Goal: Entertainment & Leisure: Consume media (video, audio)

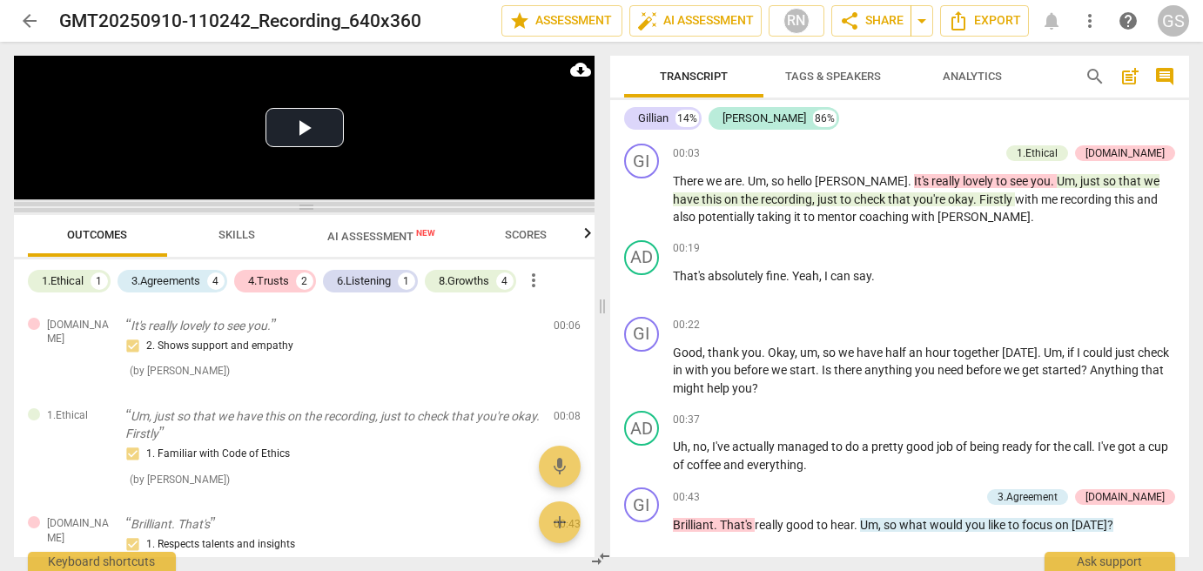
scroll to position [1061, 0]
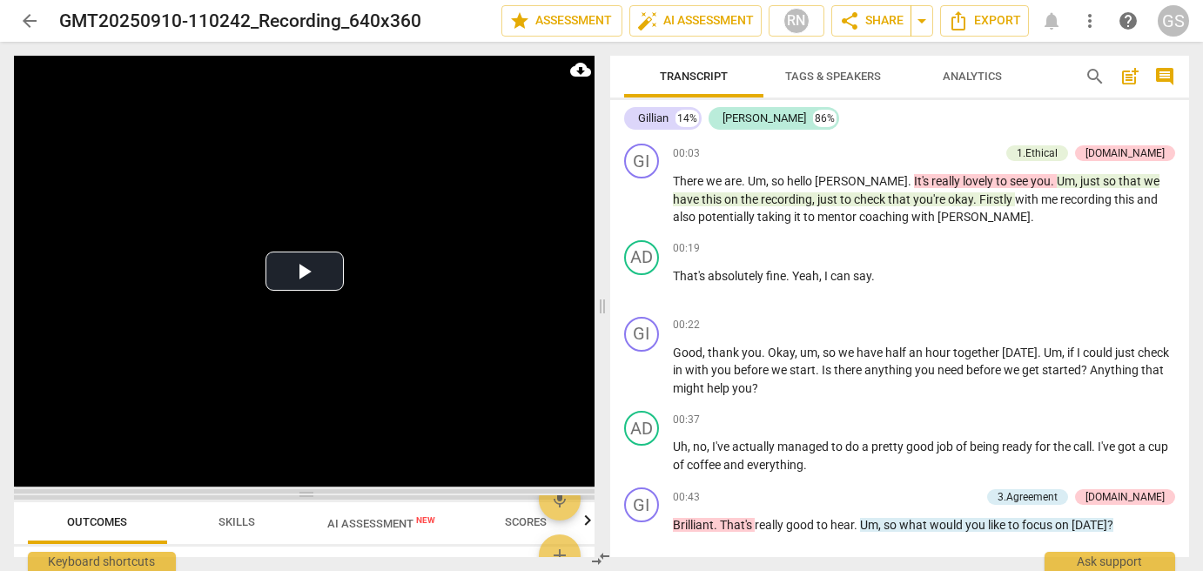
drag, startPoint x: 307, startPoint y: 203, endPoint x: 304, endPoint y: 491, distance: 288.2
click at [306, 491] on span at bounding box center [304, 494] width 581 height 10
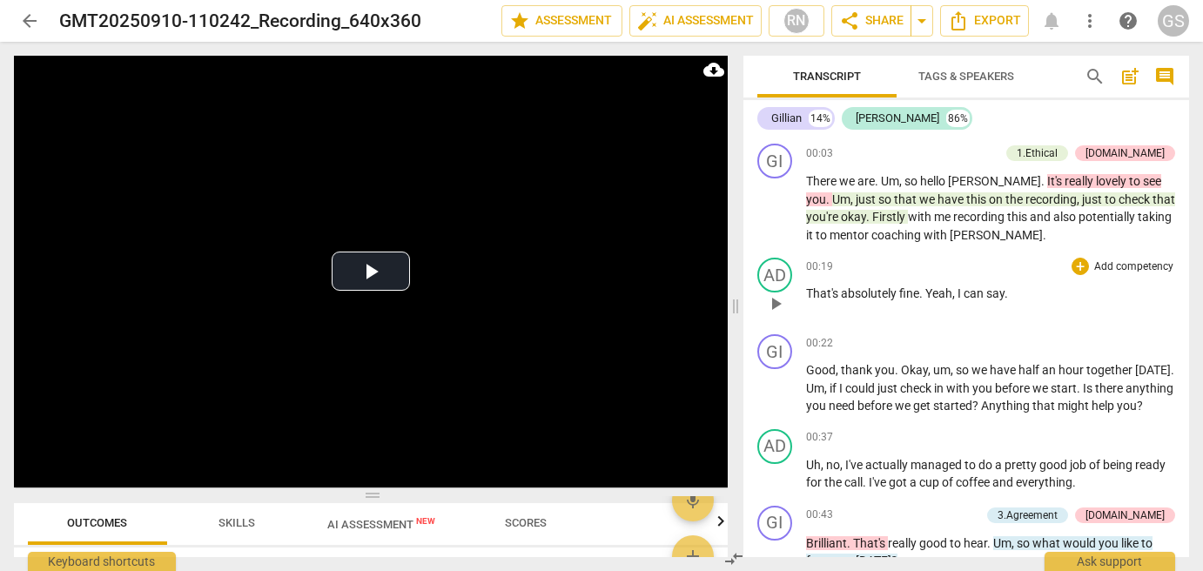
scroll to position [990, 0]
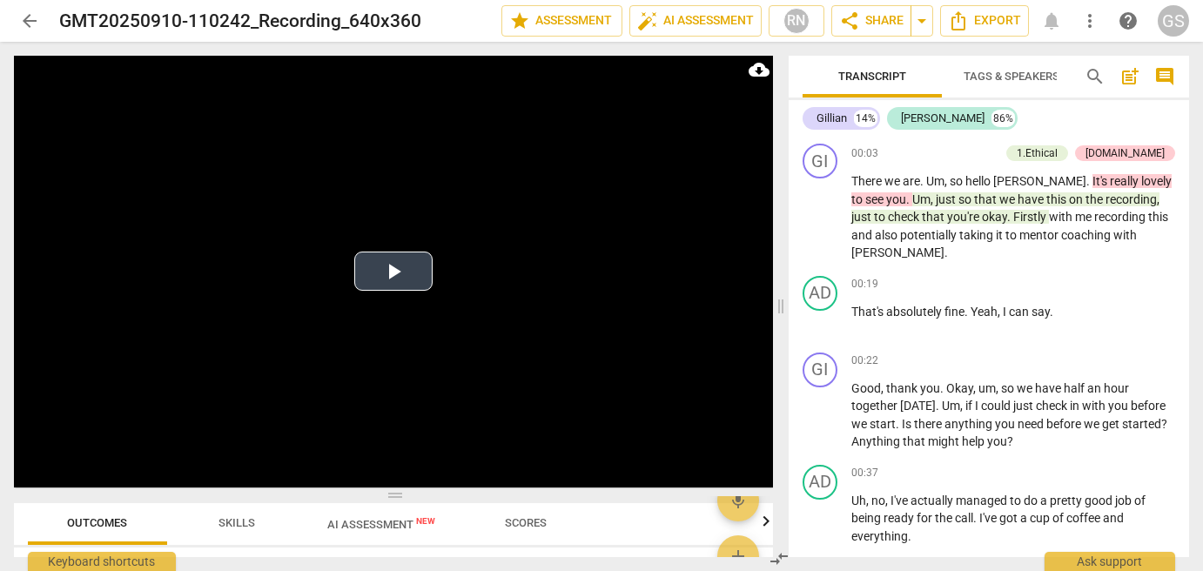
drag, startPoint x: 598, startPoint y: 305, endPoint x: 768, endPoint y: 319, distance: 170.3
click at [777, 321] on span at bounding box center [781, 306] width 10 height 529
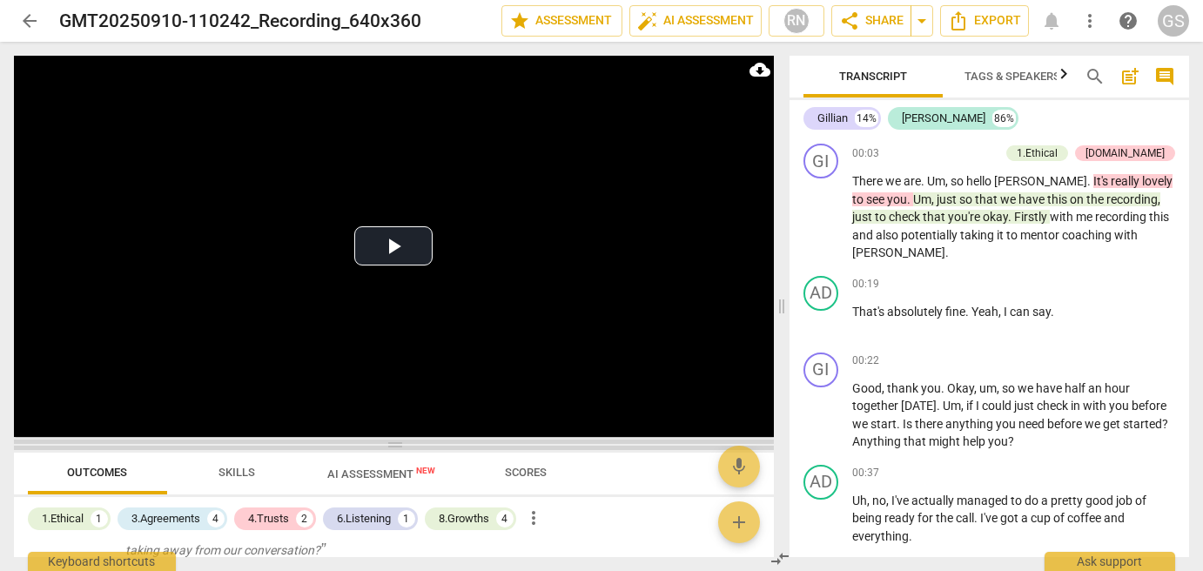
drag, startPoint x: 394, startPoint y: 493, endPoint x: 399, endPoint y: 442, distance: 50.7
click at [399, 442] on span at bounding box center [394, 445] width 760 height 10
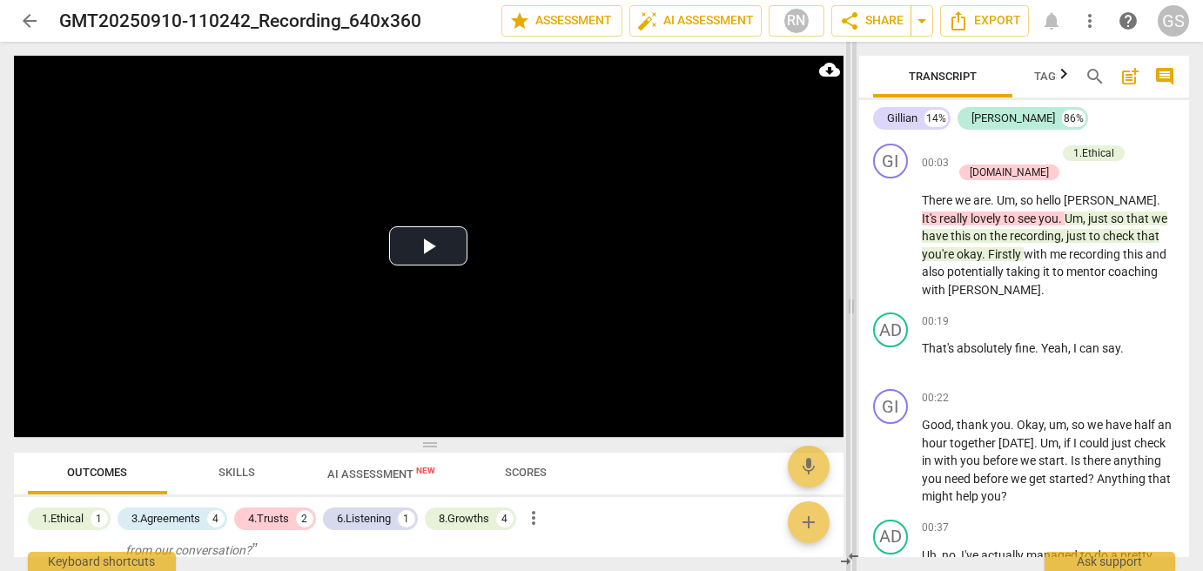
drag, startPoint x: 784, startPoint y: 306, endPoint x: 851, endPoint y: 313, distance: 67.5
click at [854, 314] on span at bounding box center [851, 306] width 10 height 529
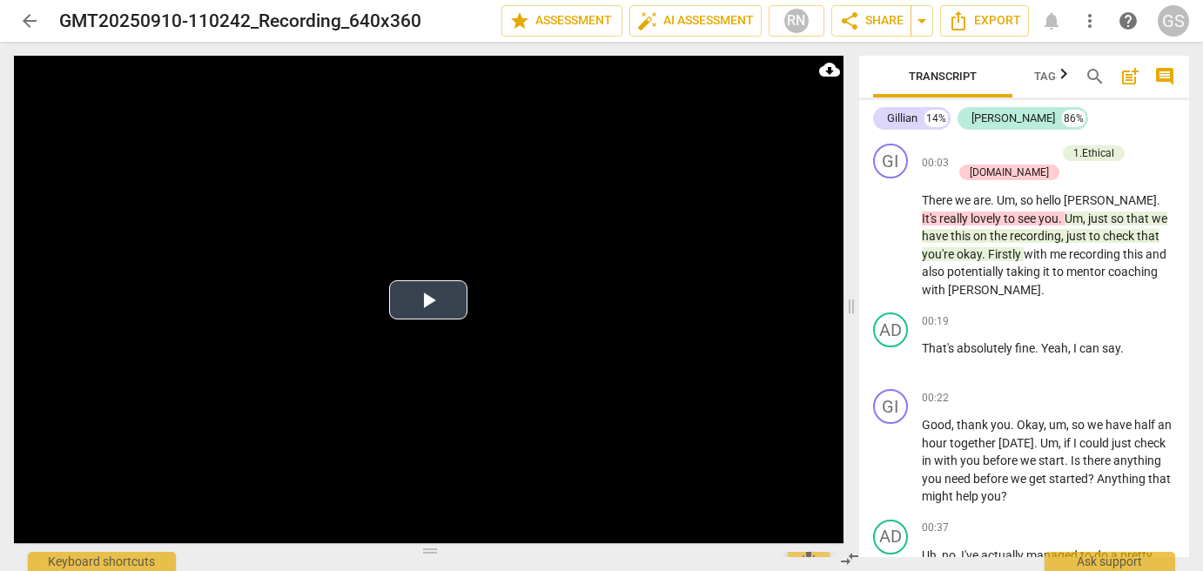
drag, startPoint x: 430, startPoint y: 444, endPoint x: 434, endPoint y: 494, distance: 49.8
click at [436, 549] on span at bounding box center [429, 551] width 830 height 10
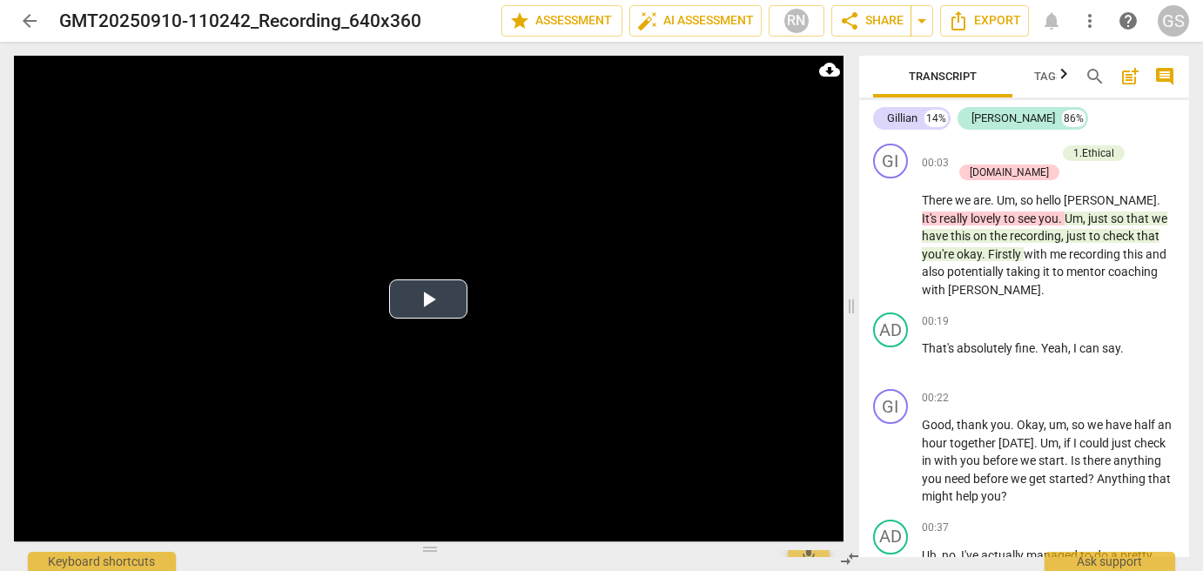
click at [430, 296] on button "Play Video" at bounding box center [428, 298] width 78 height 39
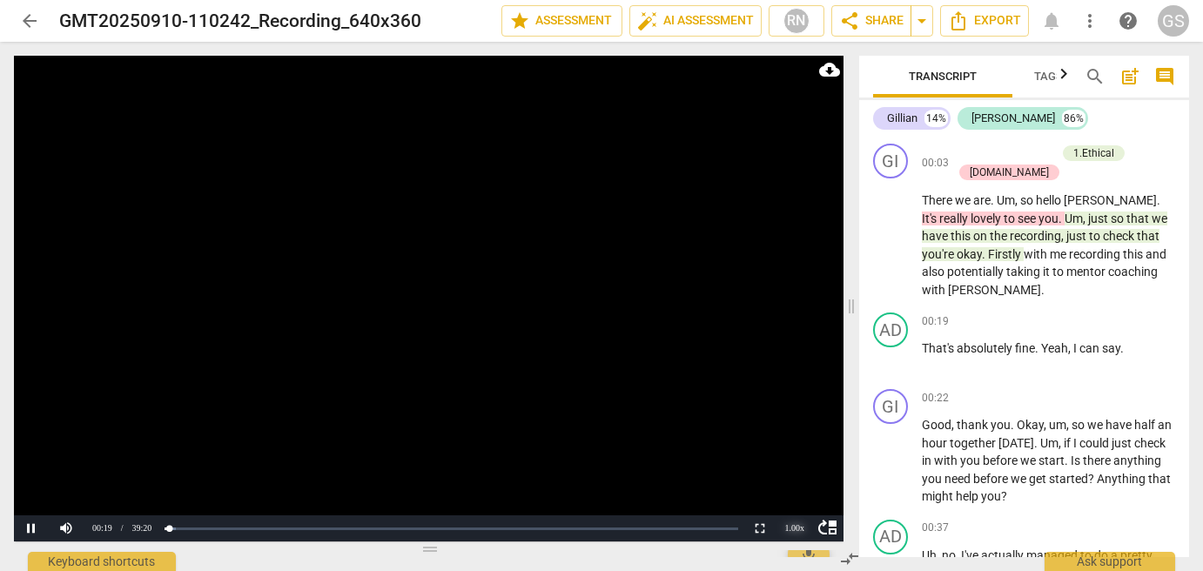
click at [797, 528] on div "1.00 x" at bounding box center [794, 528] width 35 height 26
click at [799, 487] on li "1.5x" at bounding box center [794, 487] width 35 height 19
click at [792, 528] on div "1.50 x" at bounding box center [794, 528] width 35 height 26
click at [797, 504] on li "2x" at bounding box center [794, 506] width 35 height 19
click at [786, 528] on div "2.00 x" at bounding box center [794, 528] width 35 height 26
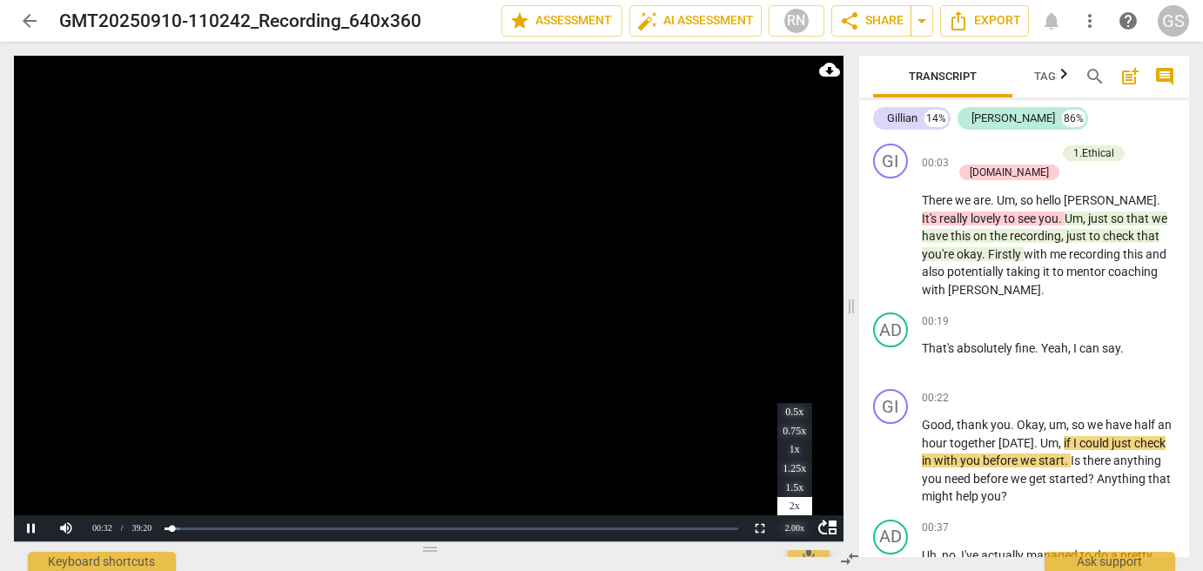
click at [792, 527] on div "2.00 x" at bounding box center [794, 528] width 35 height 26
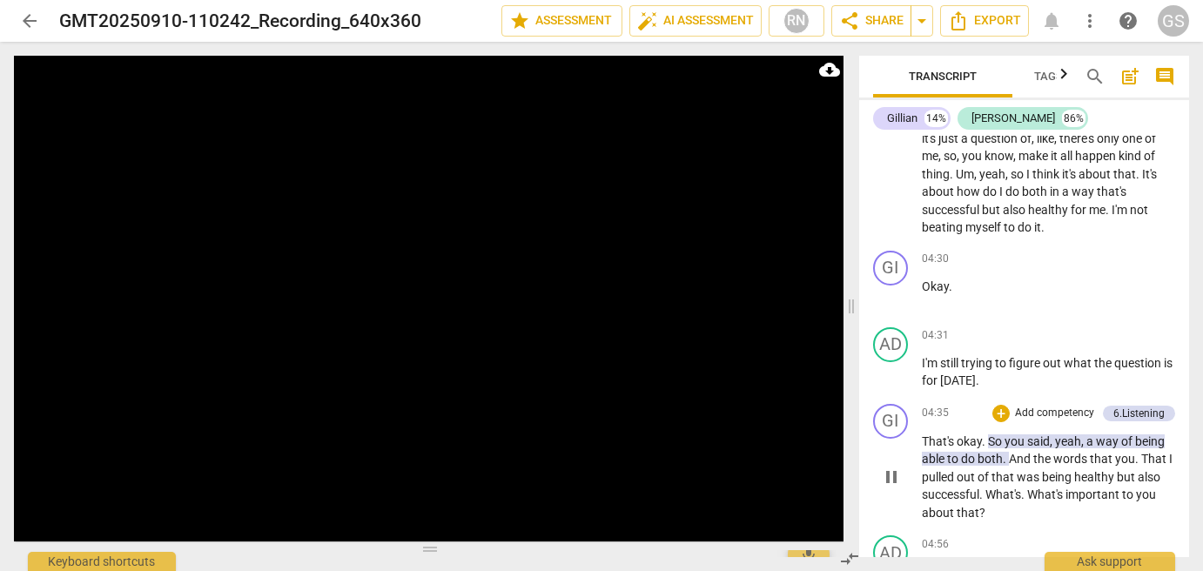
scroll to position [1951, 0]
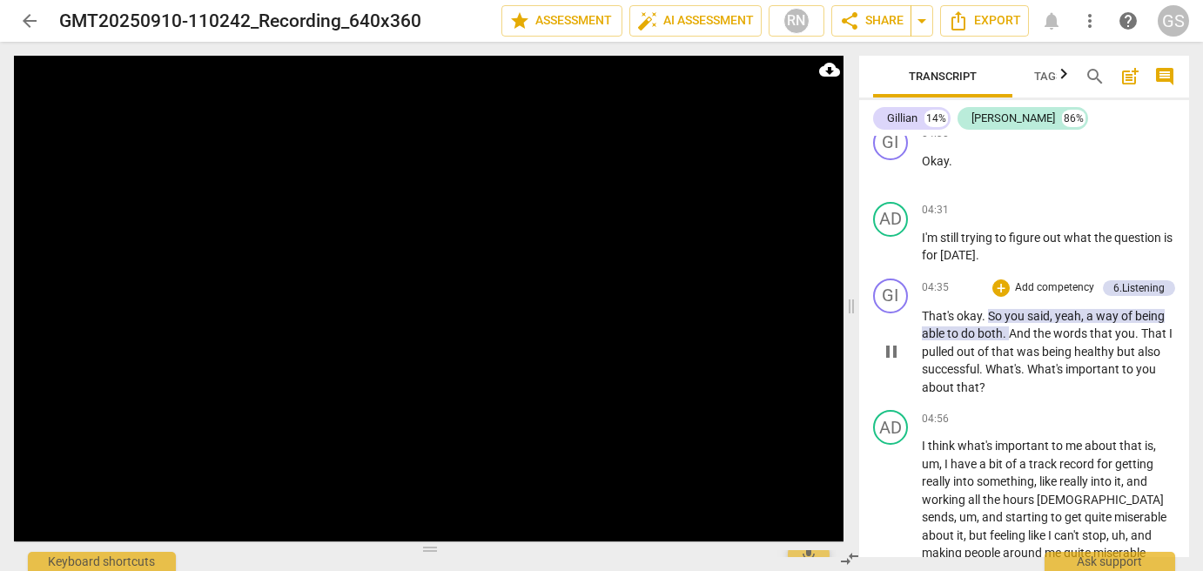
click at [965, 368] on span "successful" at bounding box center [950, 369] width 57 height 14
click at [890, 348] on span "pause" at bounding box center [891, 351] width 21 height 21
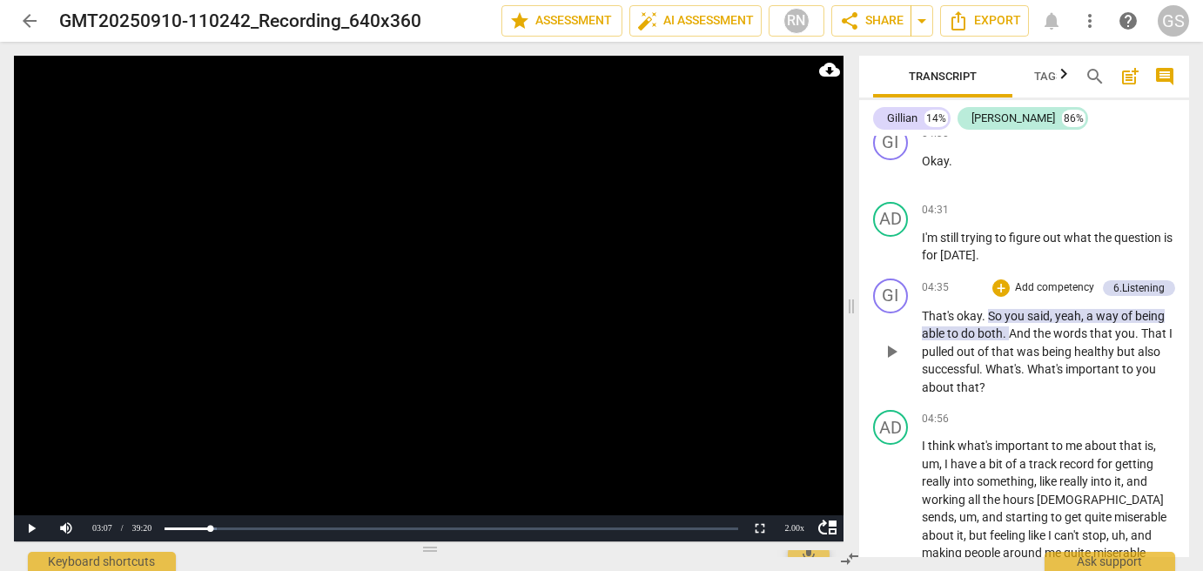
click at [890, 348] on span "play_arrow" at bounding box center [891, 351] width 21 height 21
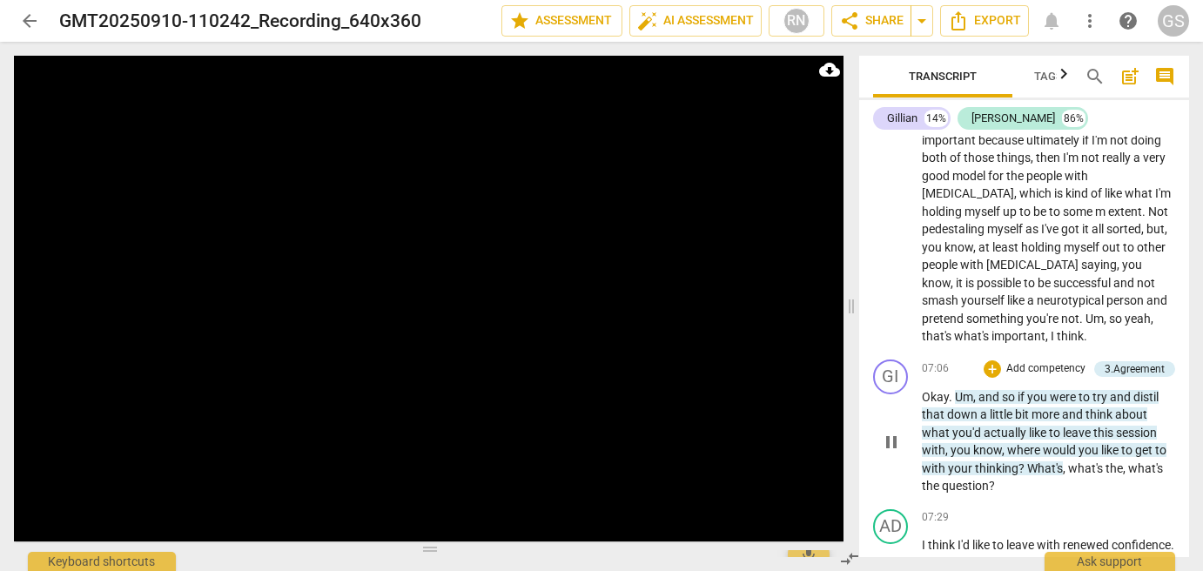
scroll to position [2821, 0]
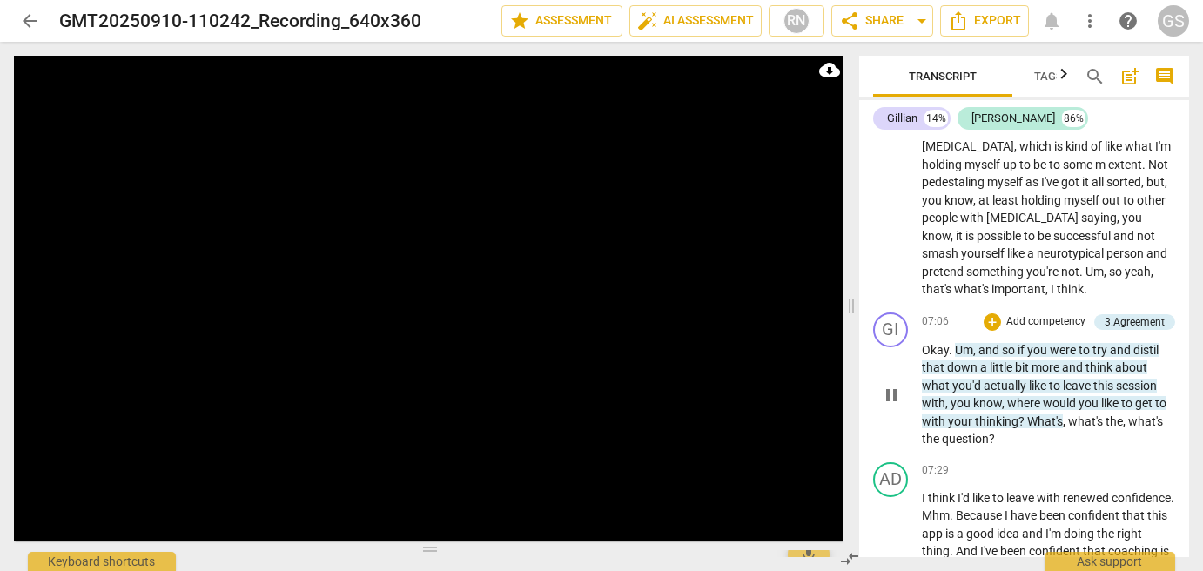
click at [893, 388] on span "pause" at bounding box center [891, 395] width 21 height 21
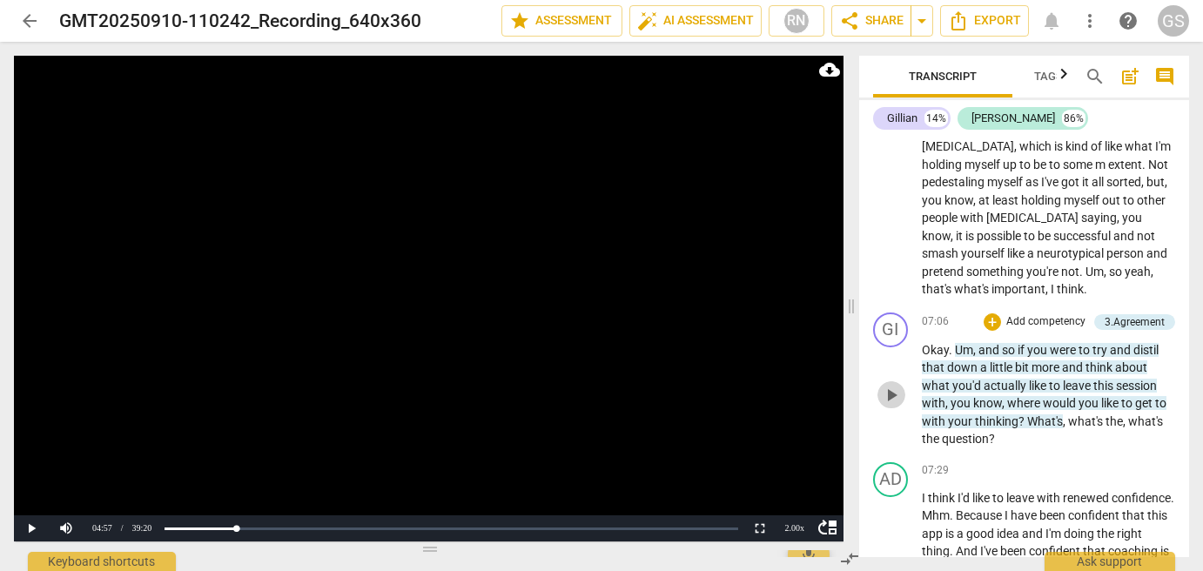
click at [893, 388] on span "play_arrow" at bounding box center [891, 395] width 21 height 21
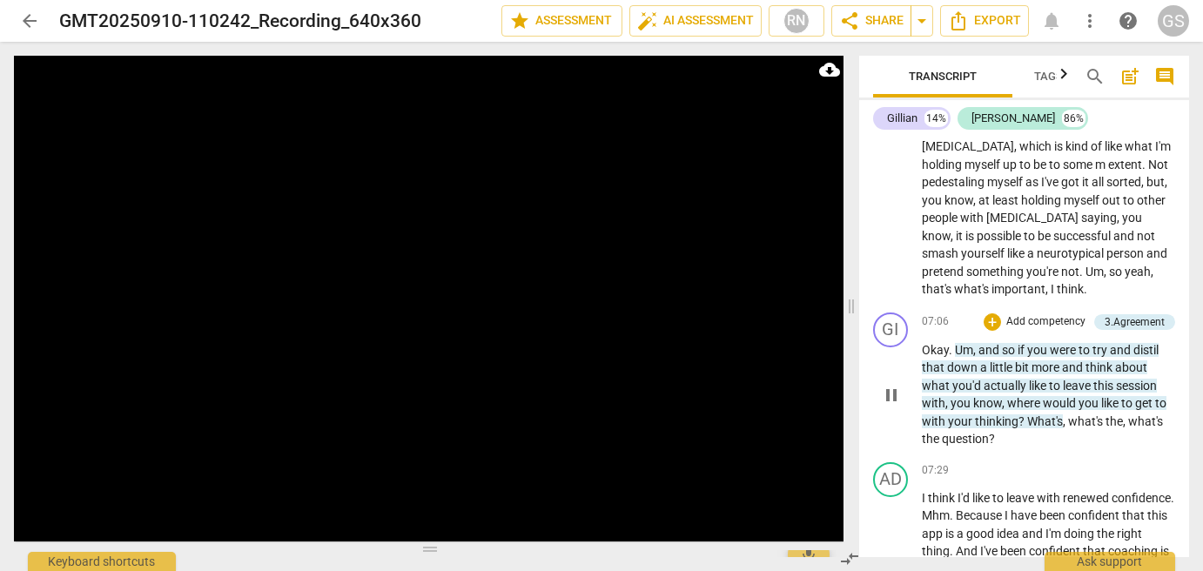
scroll to position [3259, 0]
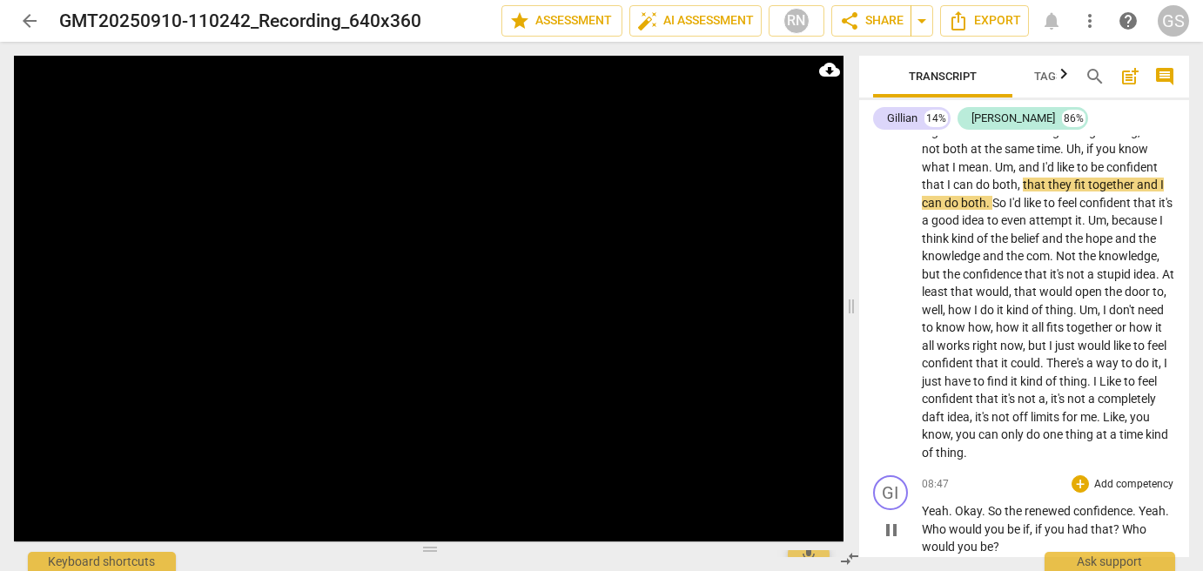
click at [892, 527] on span "pause" at bounding box center [891, 530] width 21 height 21
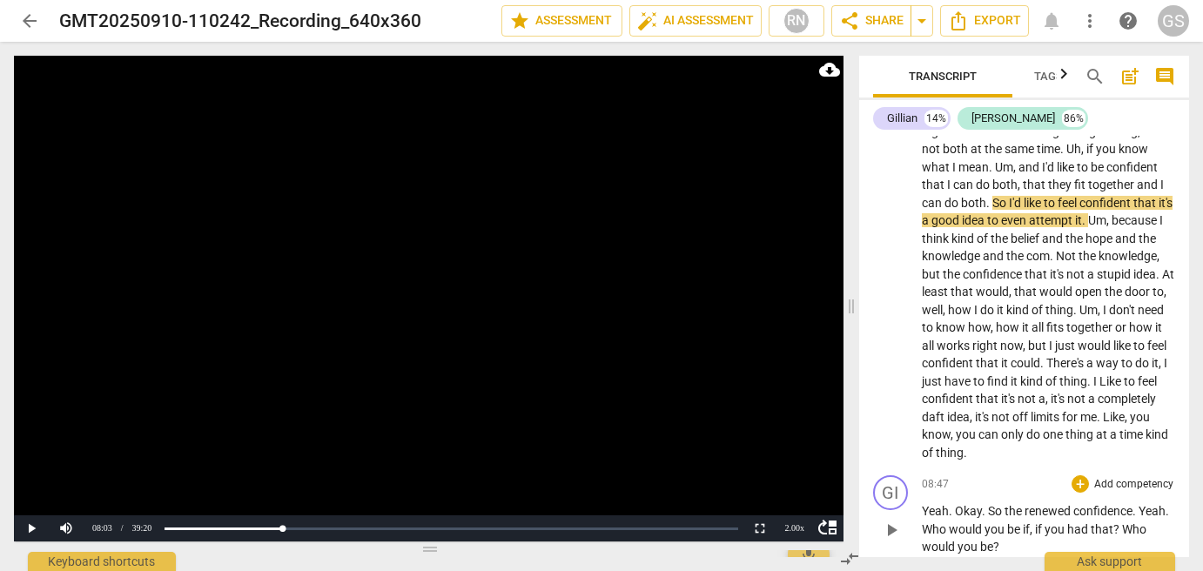
click at [891, 527] on span "play_arrow" at bounding box center [891, 530] width 21 height 21
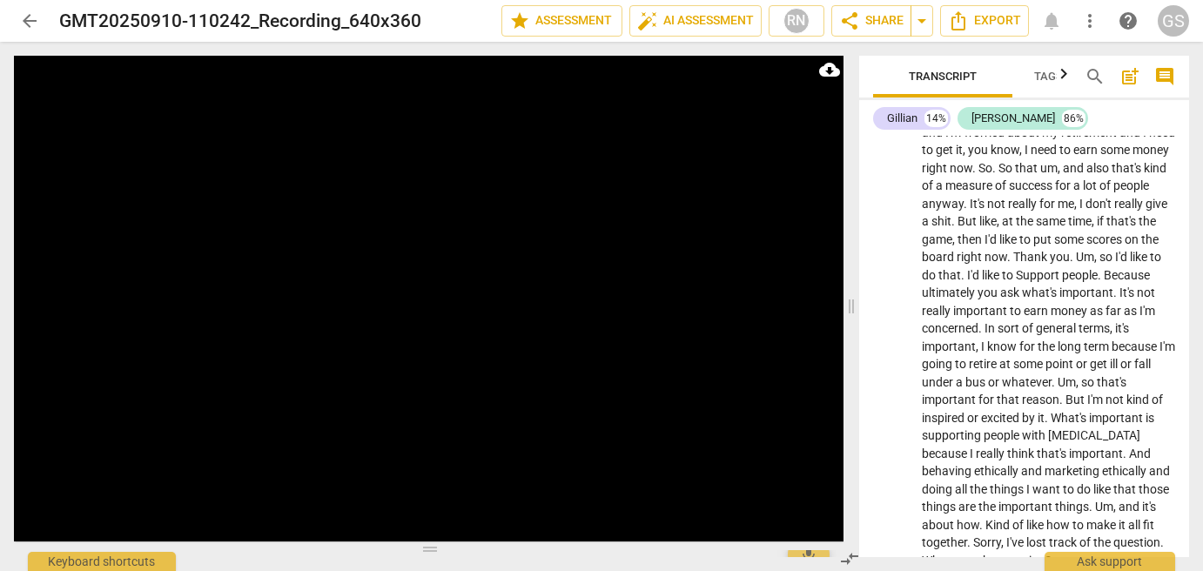
scroll to position [4652, 0]
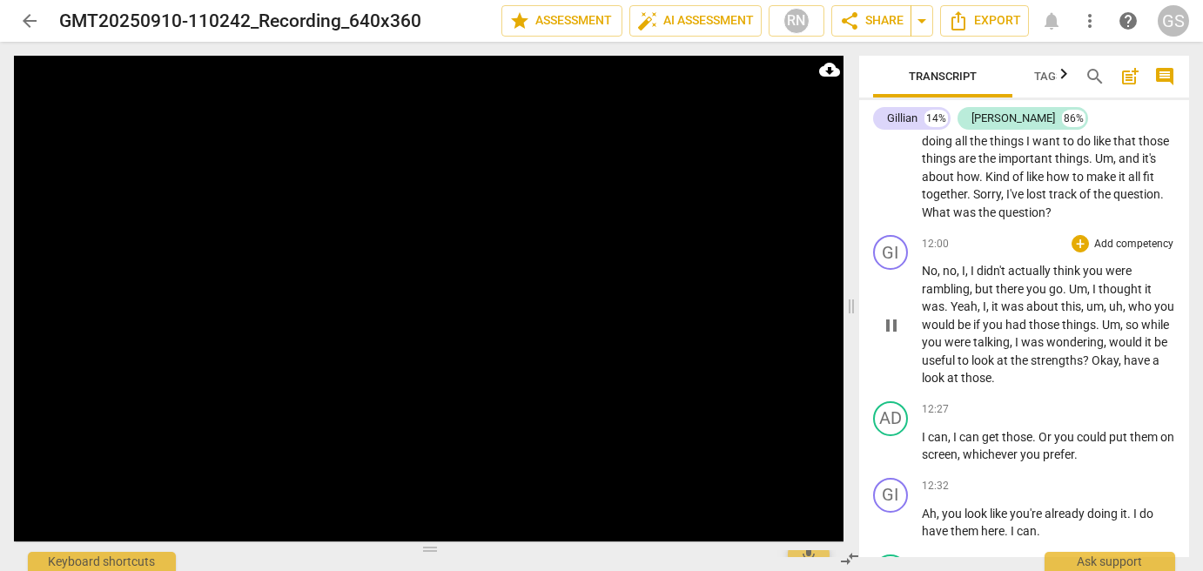
click at [890, 326] on span "pause" at bounding box center [891, 325] width 21 height 21
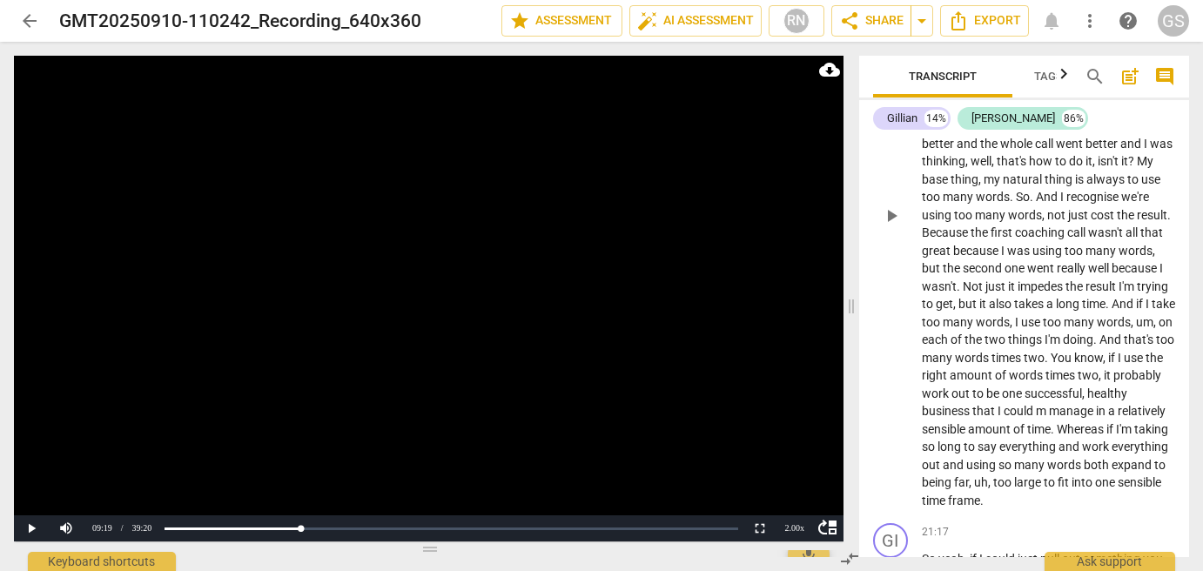
scroll to position [8047, 0]
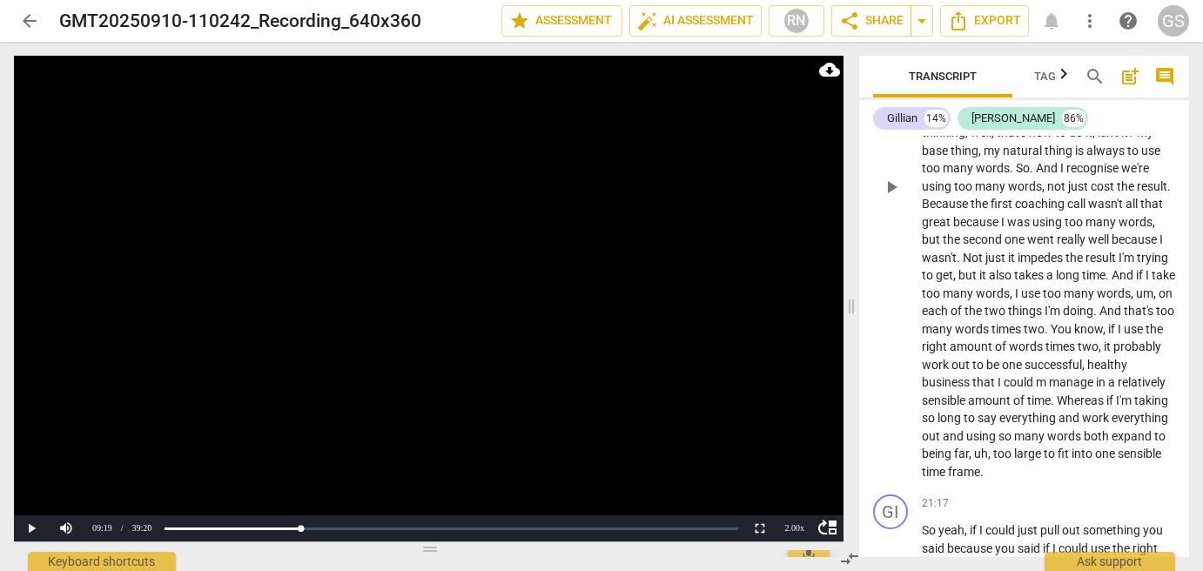
click at [892, 198] on span "play_arrow" at bounding box center [891, 187] width 21 height 21
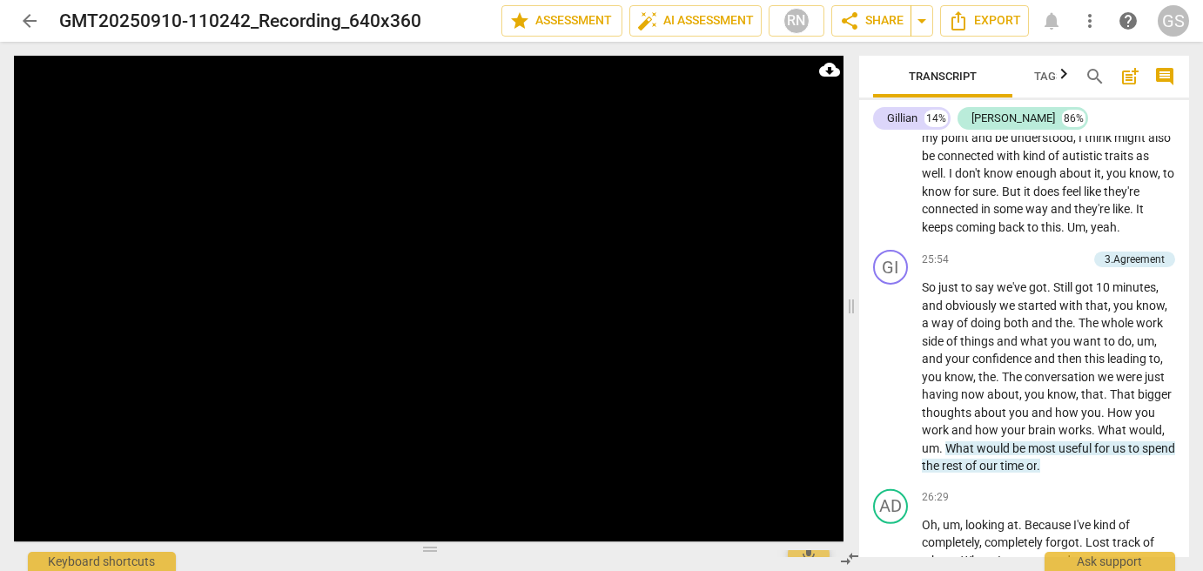
scroll to position [10300, 0]
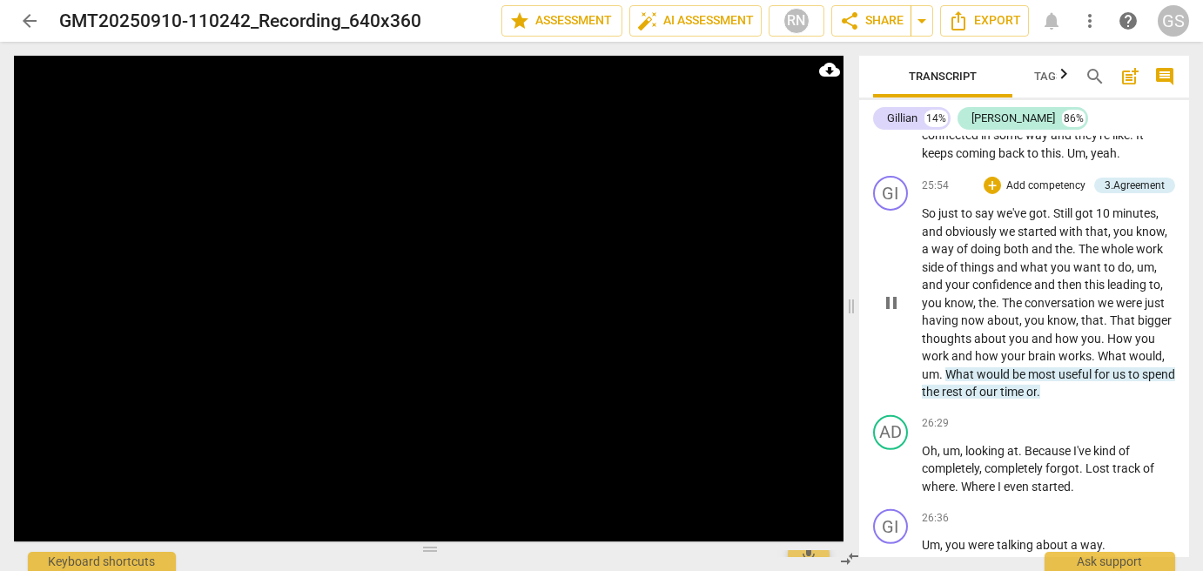
click at [894, 313] on span "pause" at bounding box center [891, 303] width 21 height 21
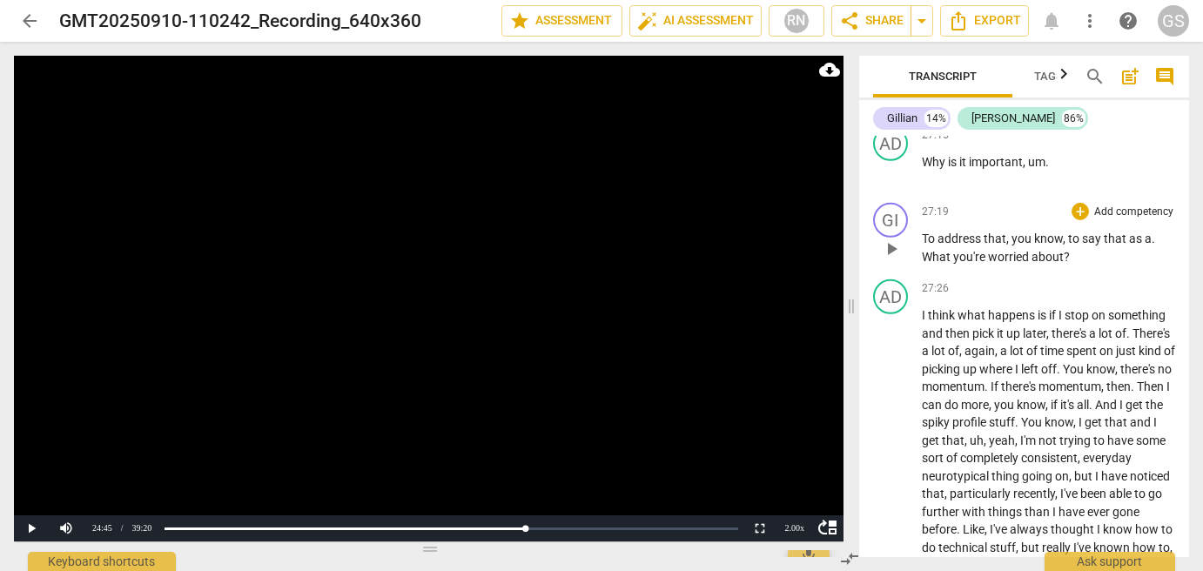
scroll to position [11083, 0]
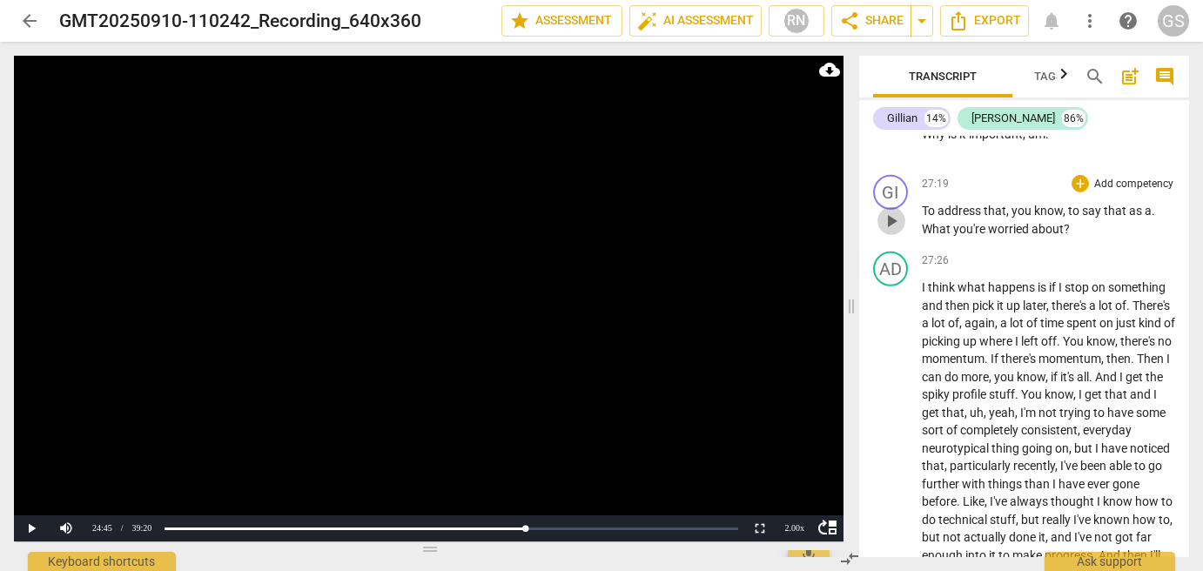
click at [895, 232] on span "play_arrow" at bounding box center [891, 221] width 21 height 21
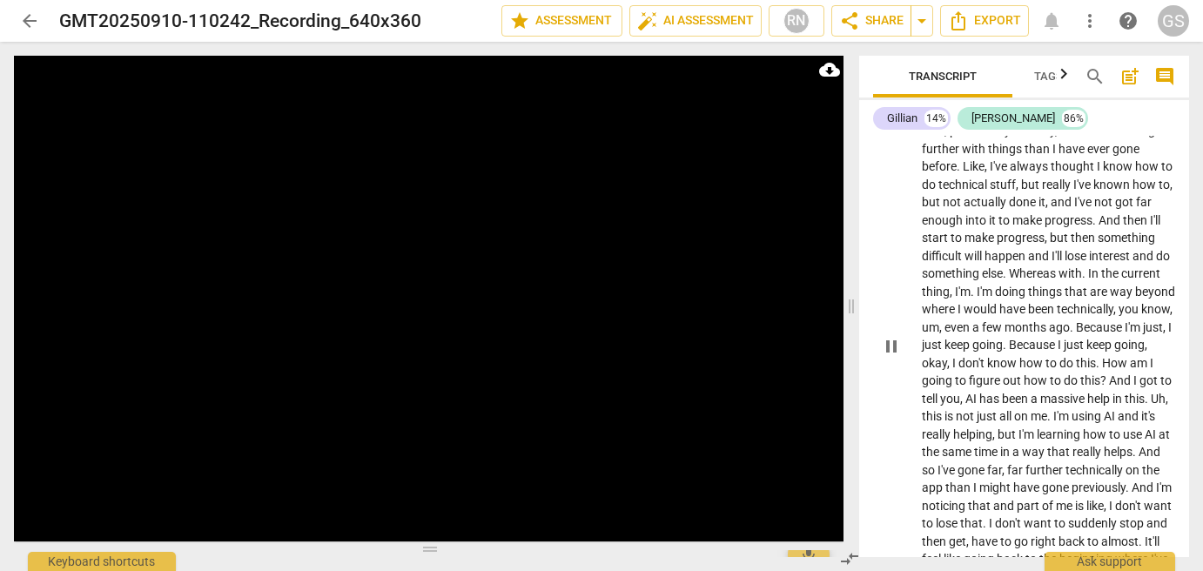
scroll to position [11605, 0]
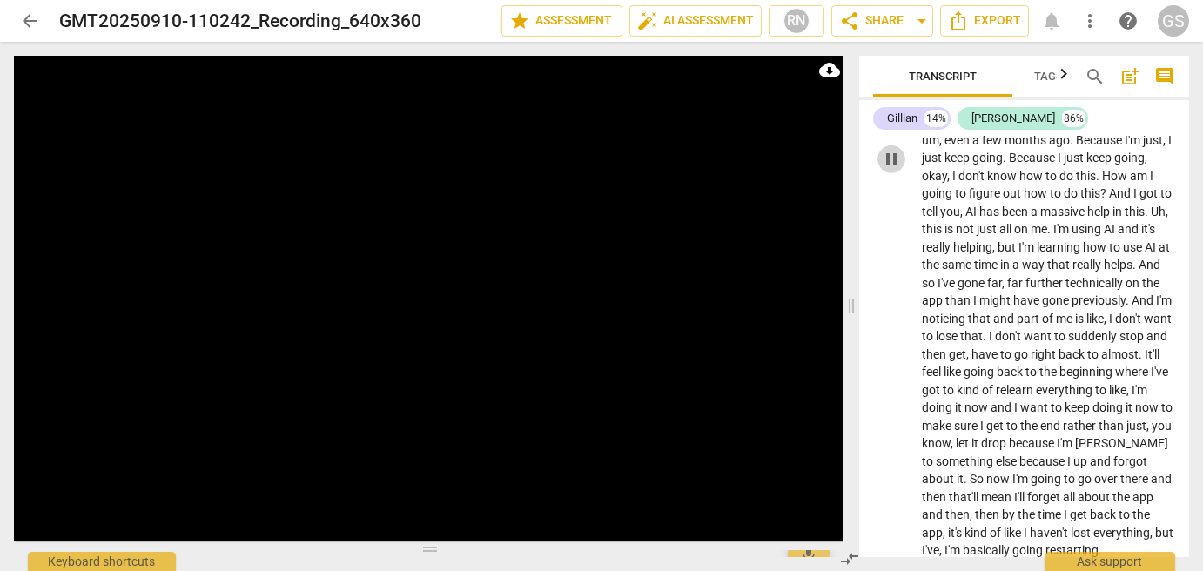
click at [885, 170] on span "pause" at bounding box center [891, 159] width 21 height 21
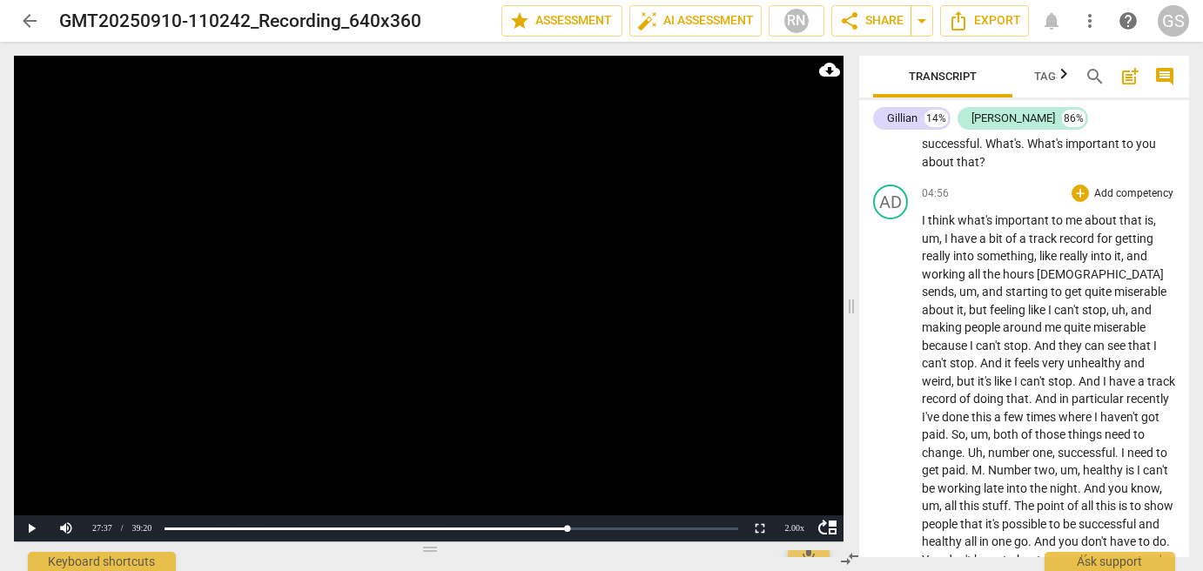
scroll to position [2263, 0]
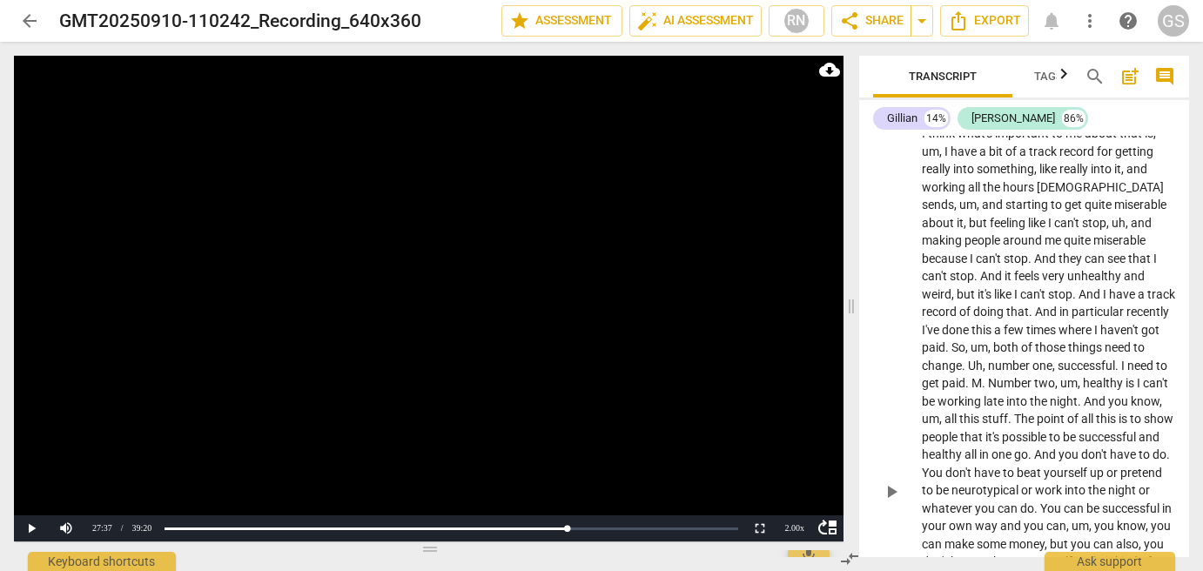
click at [895, 491] on span "play_arrow" at bounding box center [891, 491] width 21 height 21
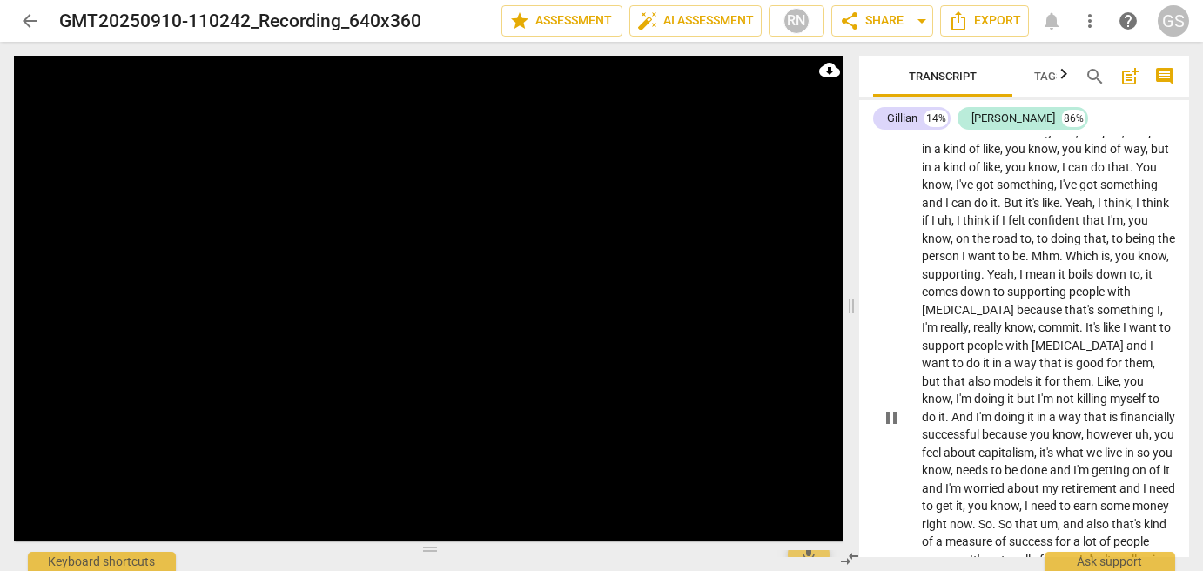
scroll to position [3954, 0]
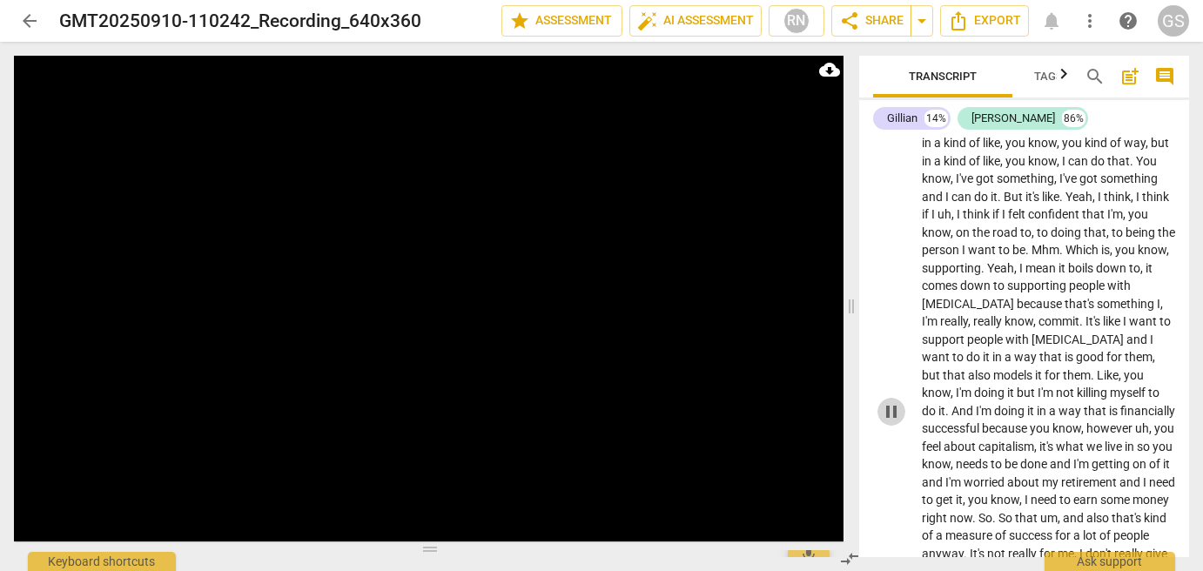
click at [890, 410] on span "pause" at bounding box center [891, 411] width 21 height 21
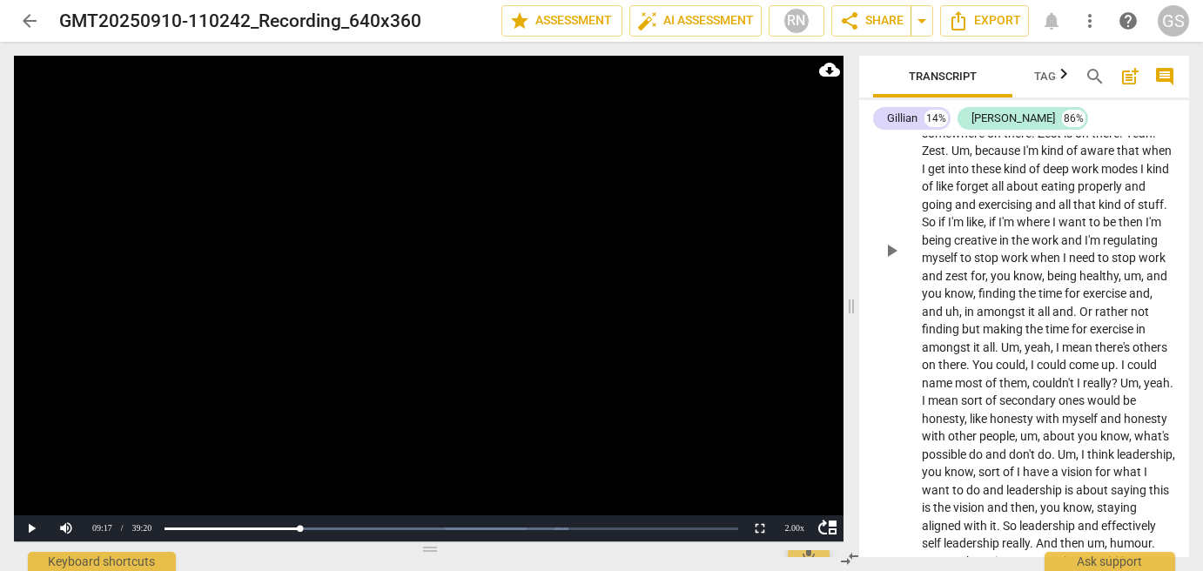
scroll to position [5956, 0]
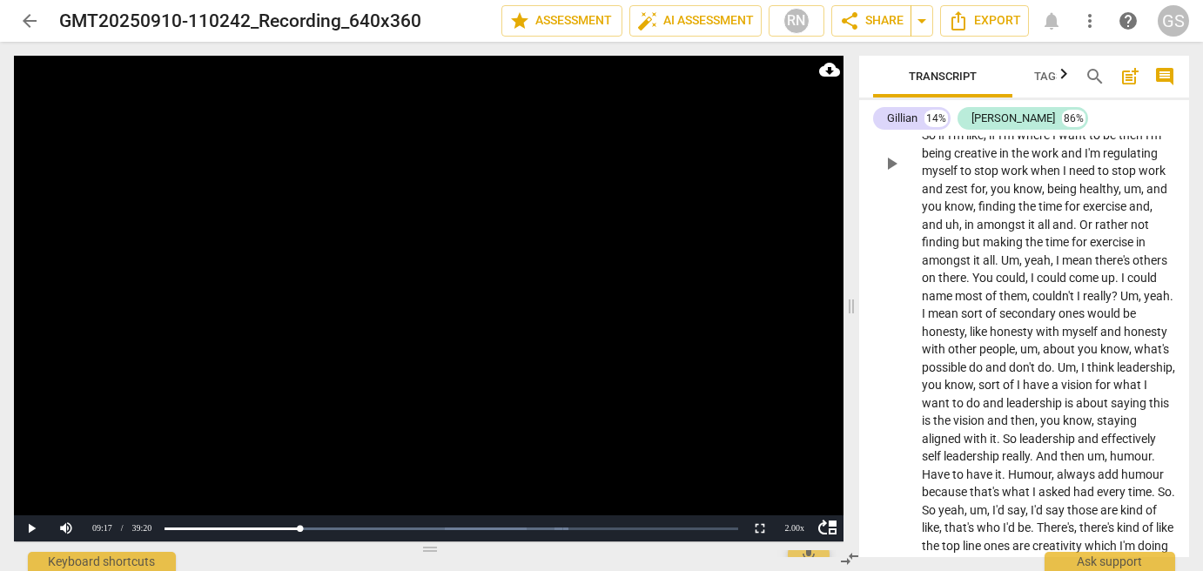
drag, startPoint x: 891, startPoint y: 181, endPoint x: 1102, endPoint y: 265, distance: 227.5
click at [891, 174] on span "play_arrow" at bounding box center [891, 163] width 21 height 21
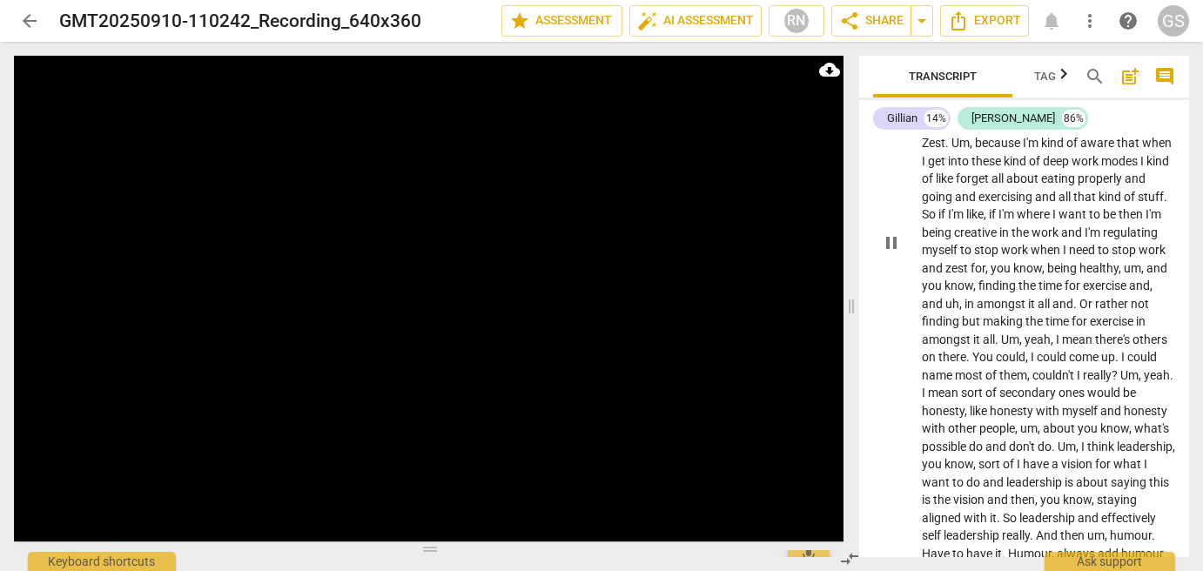
scroll to position [5790, 0]
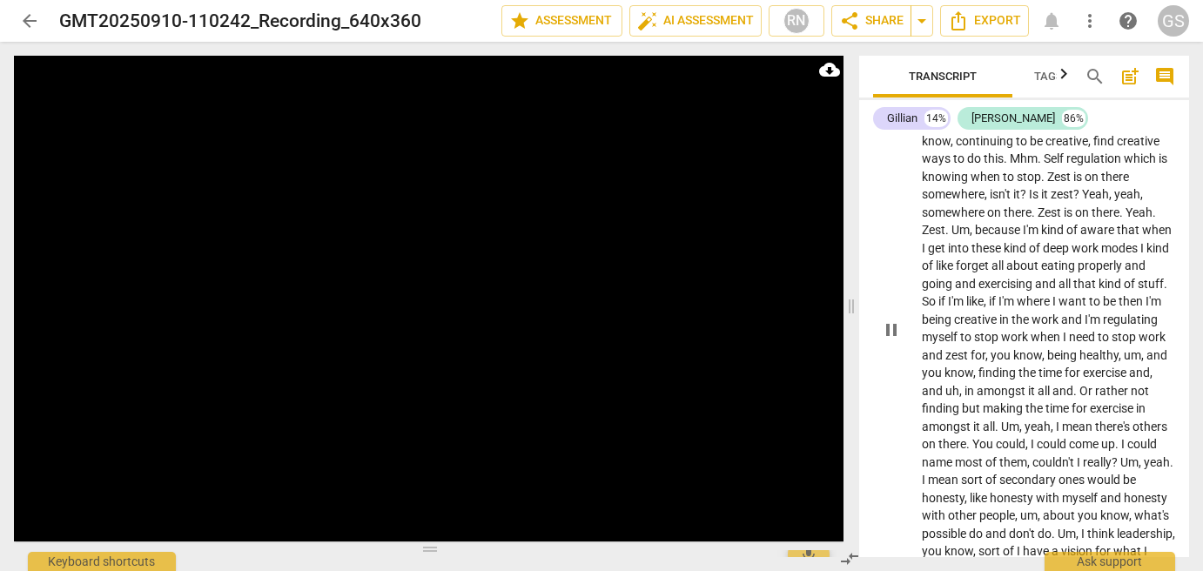
click at [881, 340] on span "pause" at bounding box center [891, 329] width 21 height 21
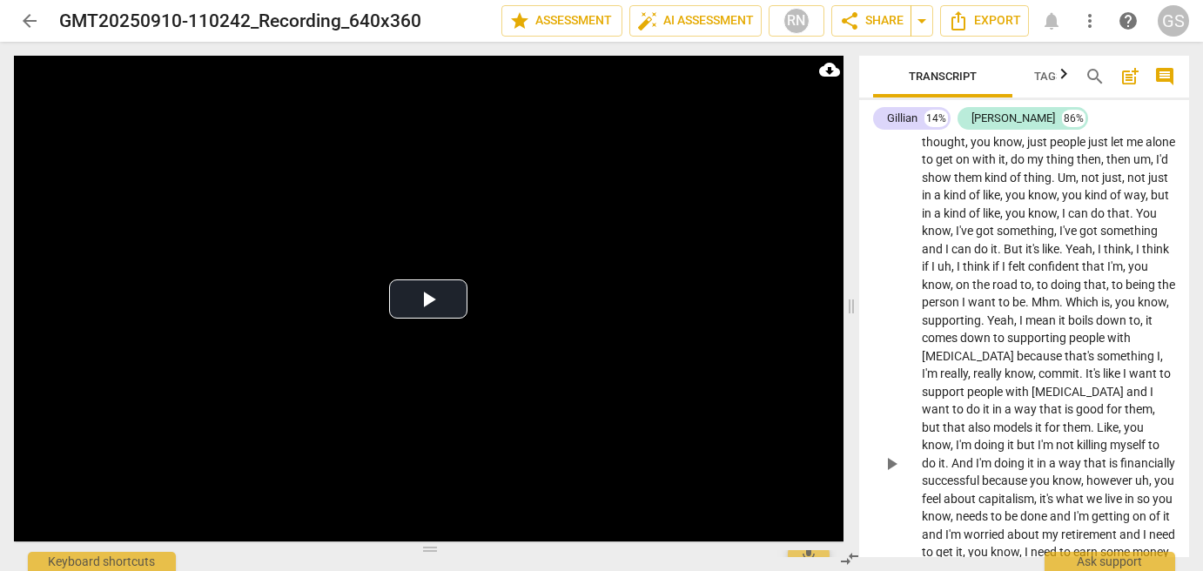
scroll to position [3918, 0]
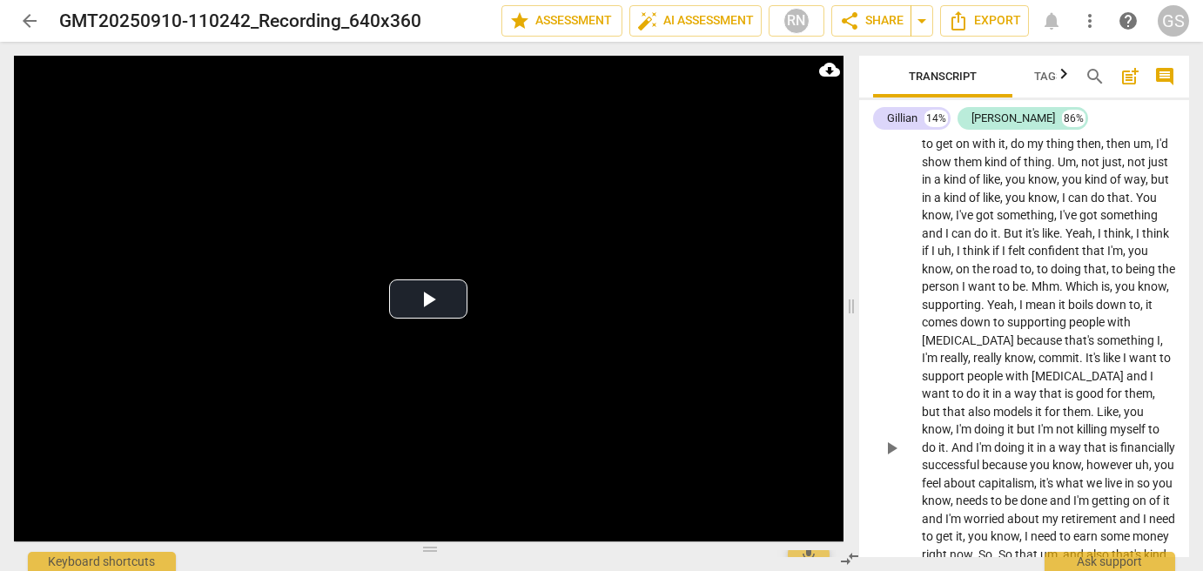
click at [888, 440] on span "play_arrow" at bounding box center [891, 448] width 21 height 21
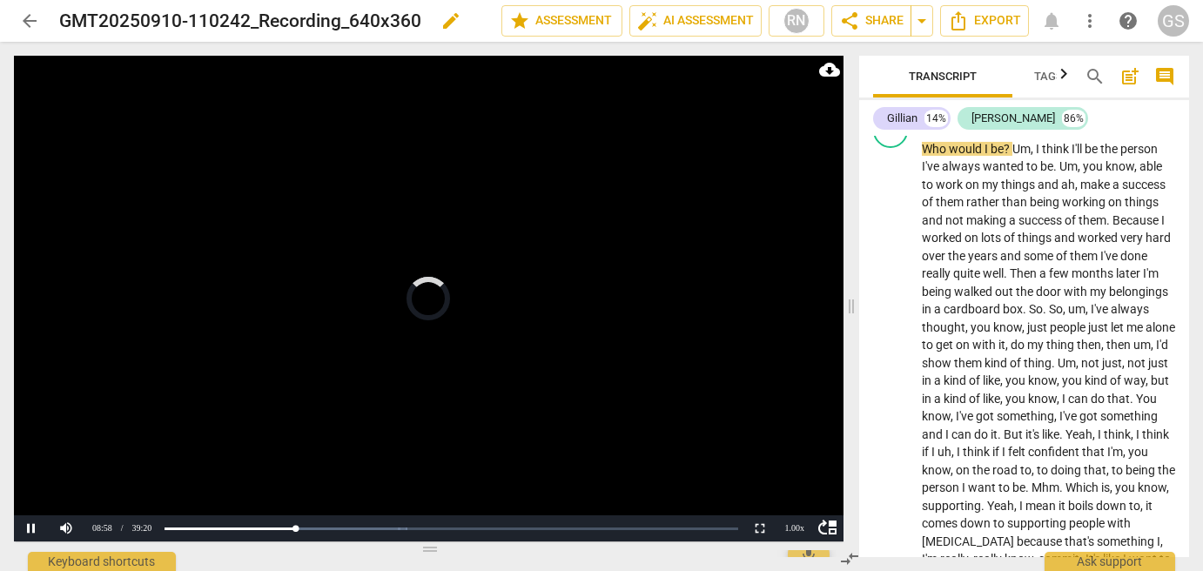
click at [846, 279] on span at bounding box center [851, 306] width 10 height 529
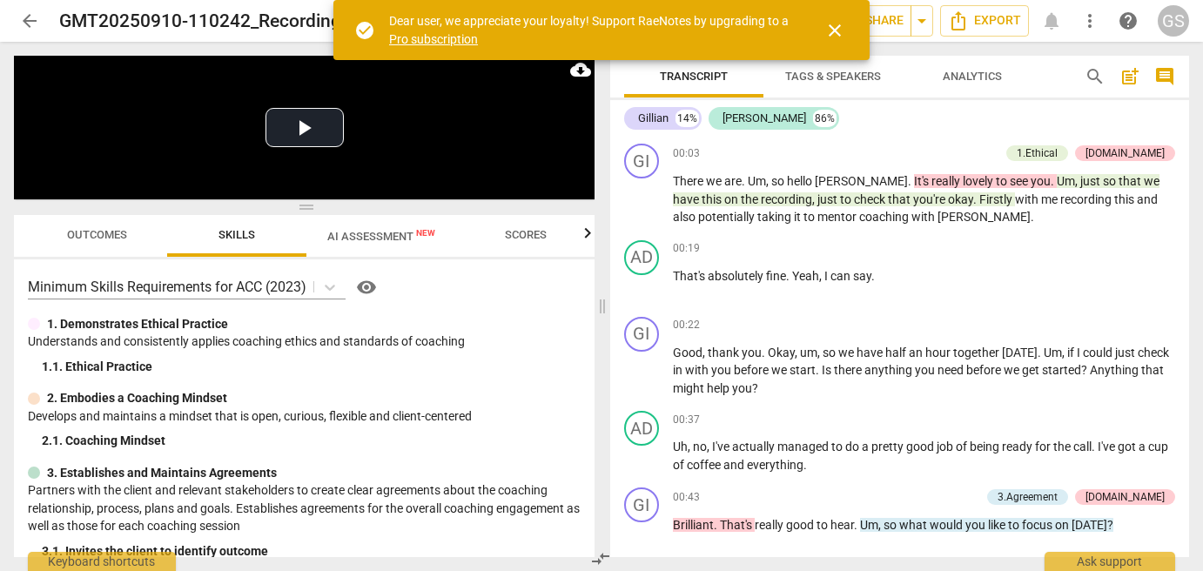
click at [834, 29] on span "close" at bounding box center [834, 30] width 21 height 21
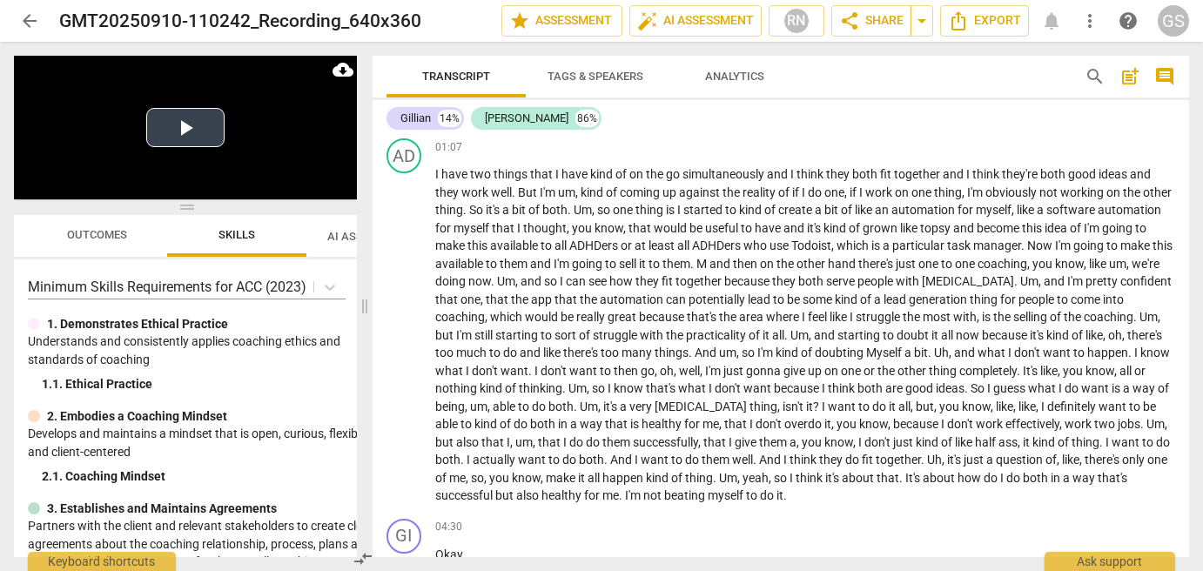
scroll to position [659, 0]
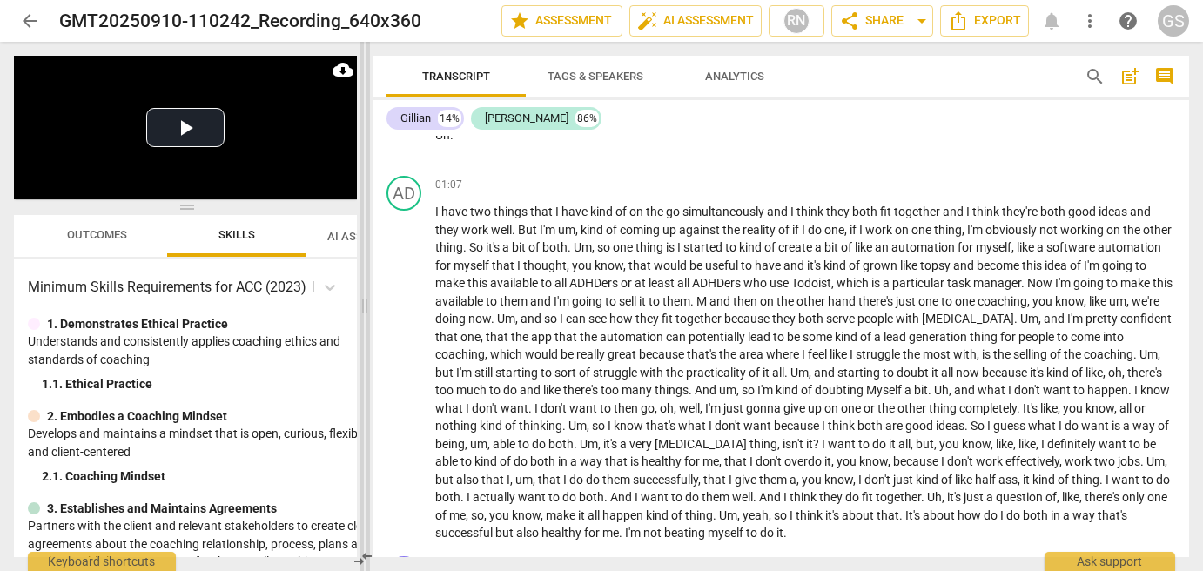
drag, startPoint x: 597, startPoint y: 163, endPoint x: 360, endPoint y: 156, distance: 236.9
click at [360, 156] on span at bounding box center [365, 306] width 10 height 529
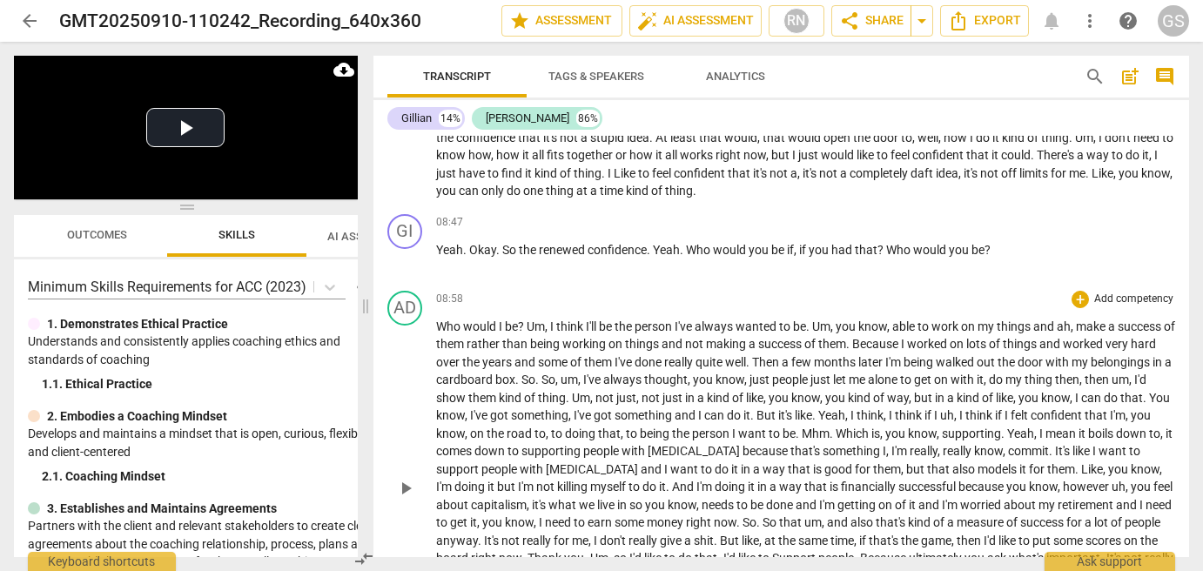
scroll to position [1873, 0]
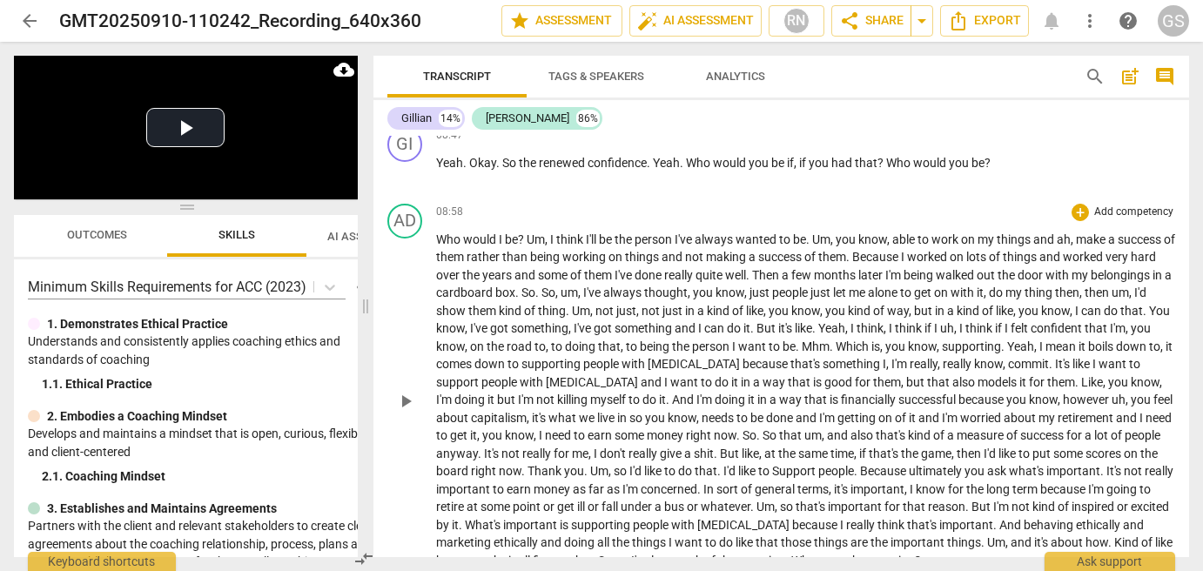
click at [402, 391] on span "play_arrow" at bounding box center [405, 401] width 21 height 21
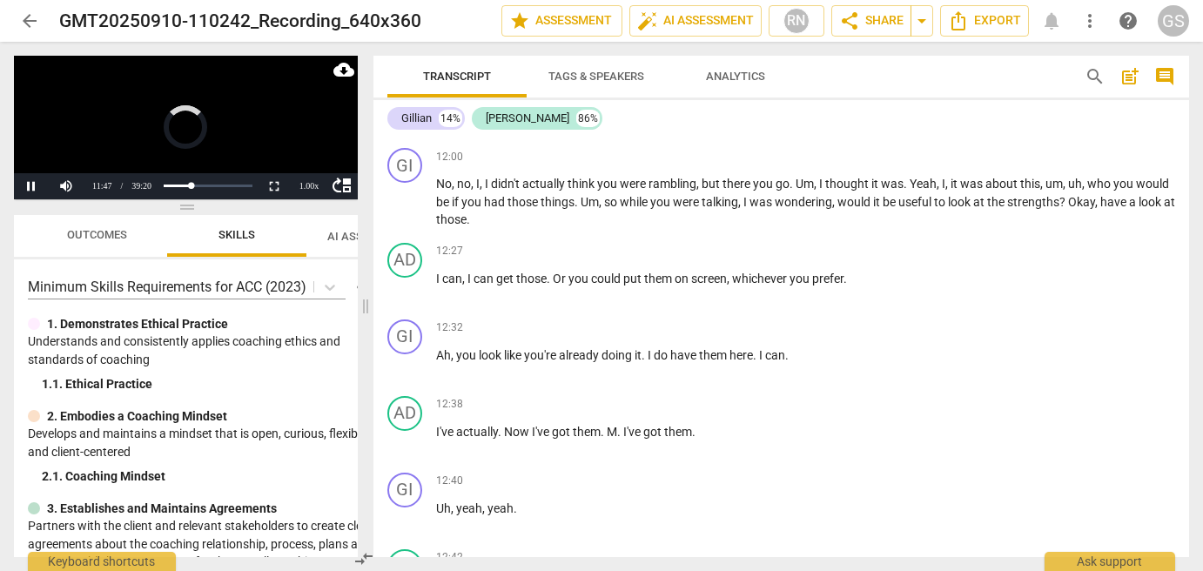
scroll to position [1960, 0]
